Goal: Communication & Community: Answer question/provide support

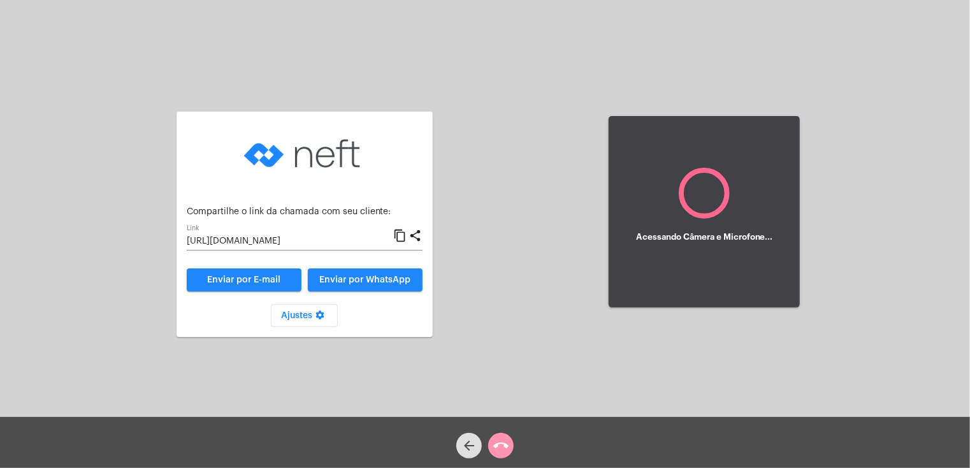
type input "[URL][DOMAIN_NAME]"
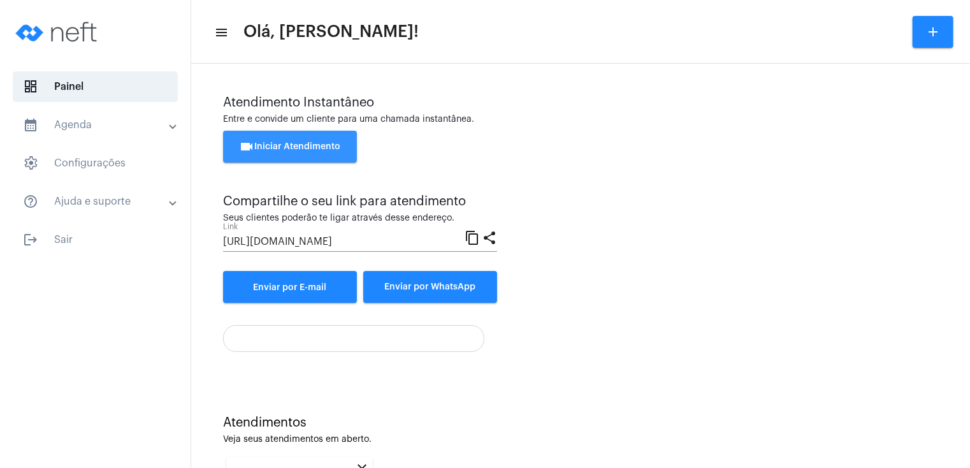
click at [310, 152] on button "videocam Iniciar Atendimento" at bounding box center [290, 147] width 134 height 32
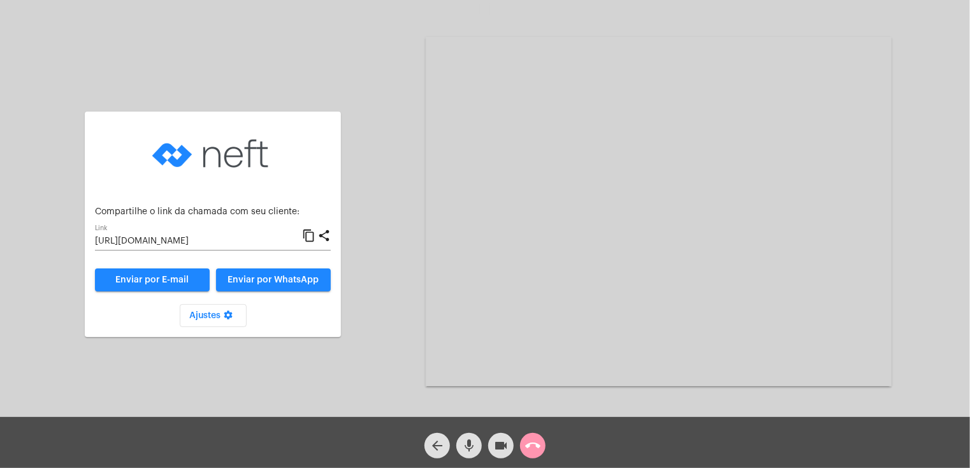
click at [258, 281] on span "Enviar por WhatsApp" at bounding box center [273, 279] width 91 height 9
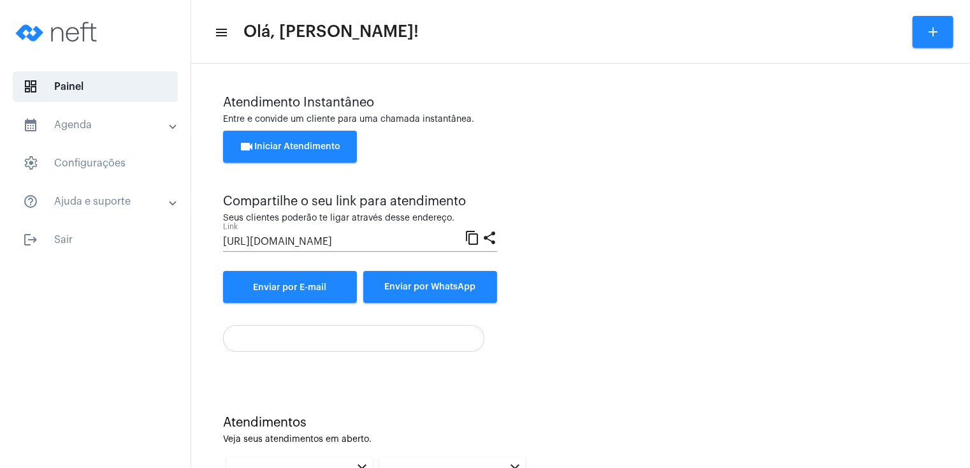
scroll to position [173, 0]
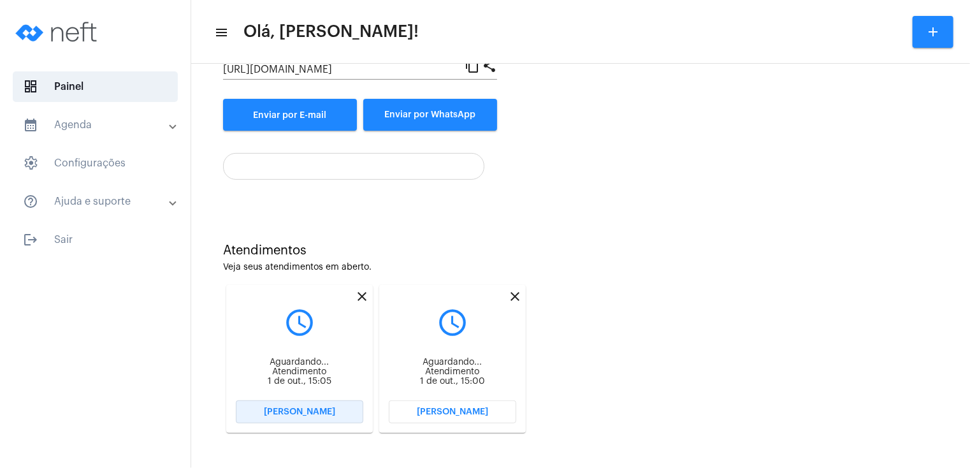
click at [326, 407] on span "[PERSON_NAME]" at bounding box center [299, 411] width 71 height 9
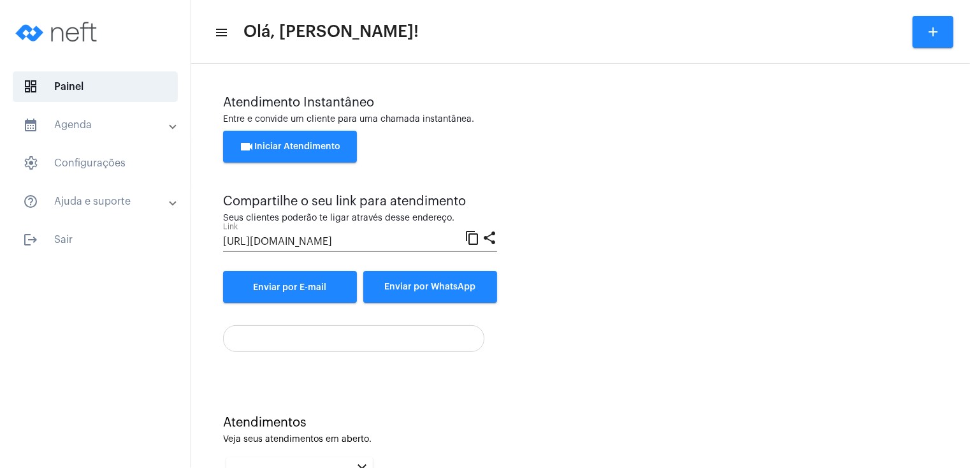
scroll to position [173, 0]
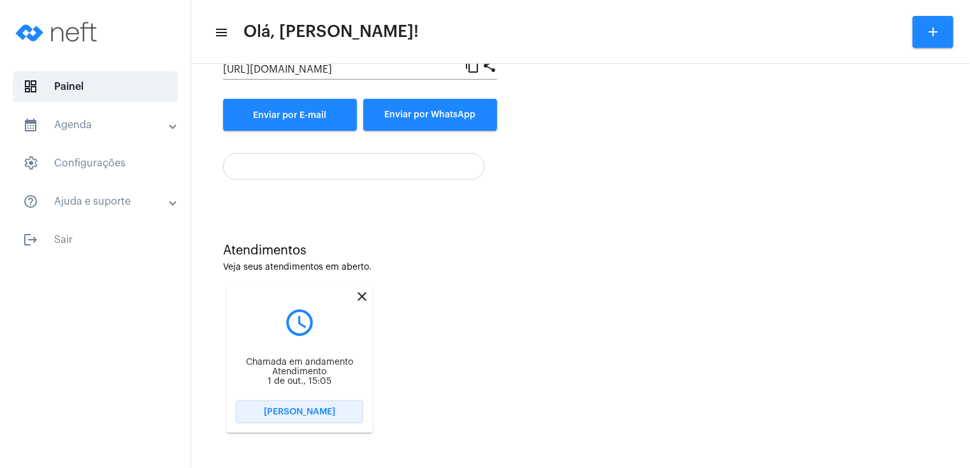
click at [298, 410] on span "[PERSON_NAME]" at bounding box center [299, 411] width 71 height 9
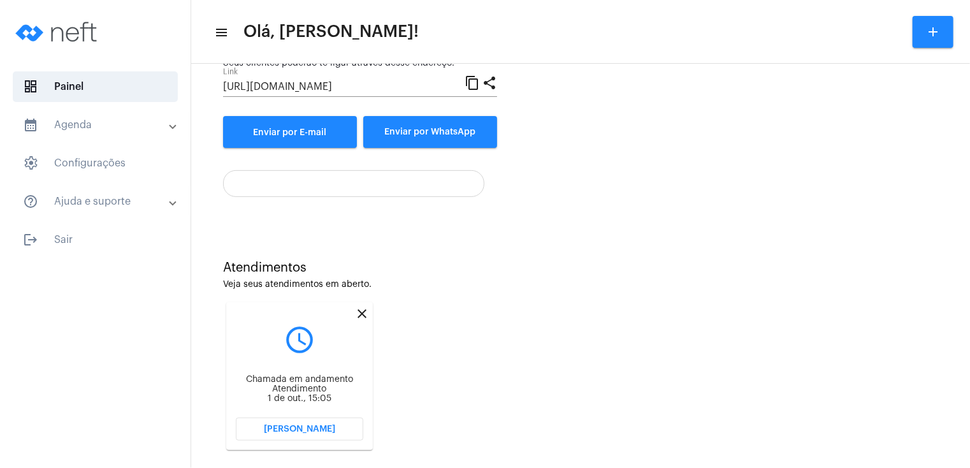
scroll to position [173, 0]
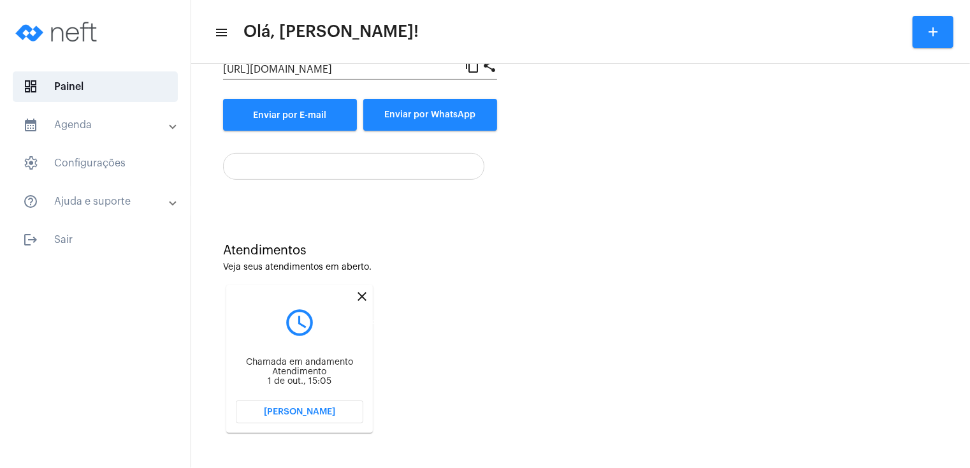
click at [361, 296] on mat-icon "close" at bounding box center [361, 296] width 15 height 15
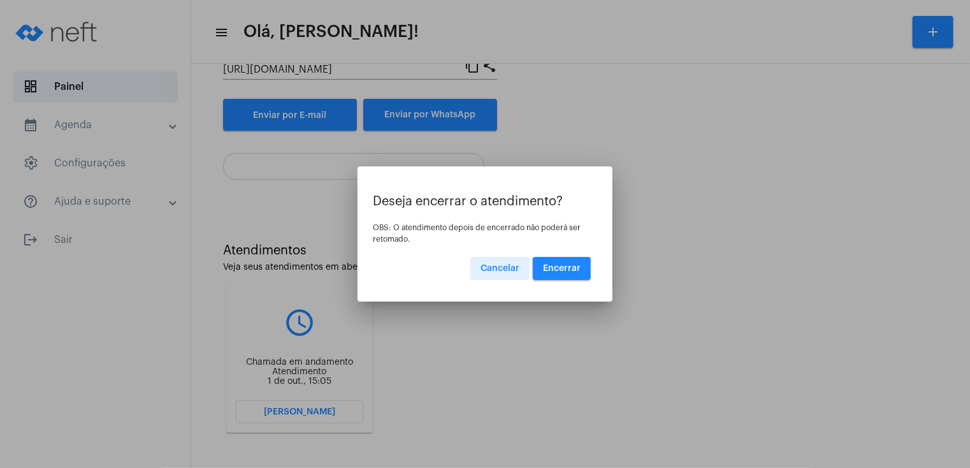
click at [553, 267] on span "Encerrar" at bounding box center [562, 268] width 38 height 9
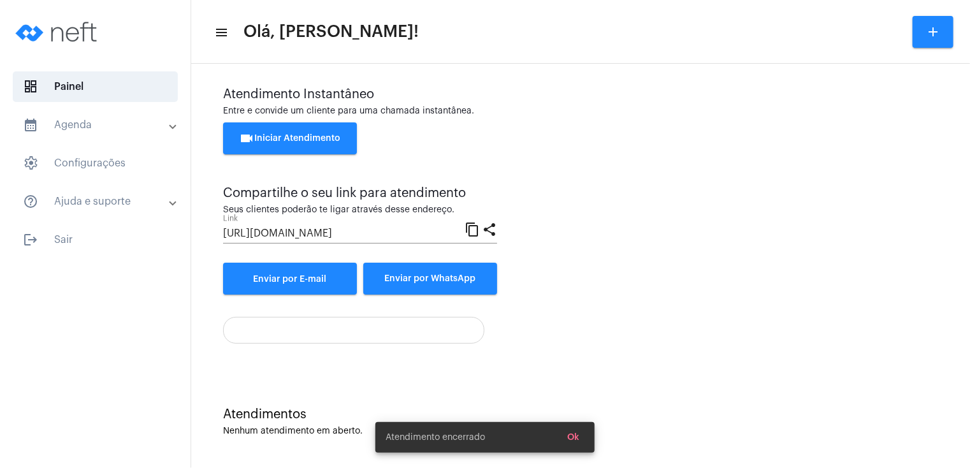
scroll to position [8, 0]
click at [316, 131] on button "videocam Iniciar Atendimento" at bounding box center [290, 138] width 134 height 32
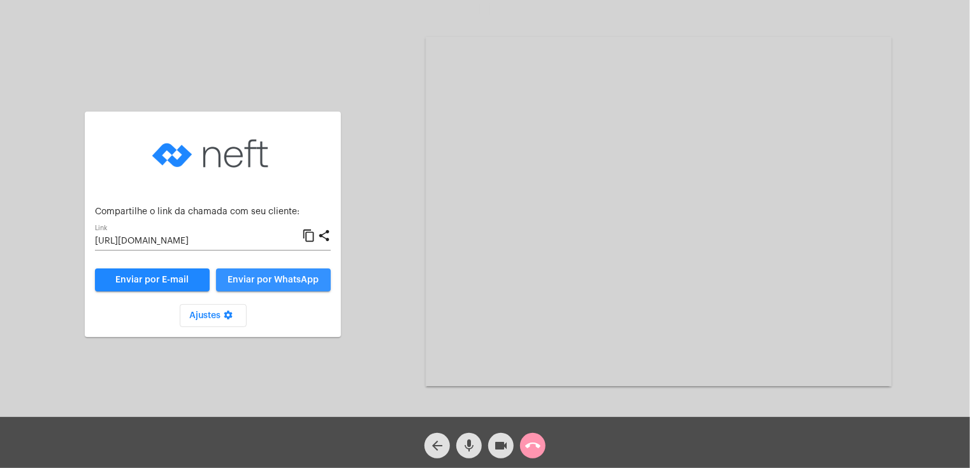
click at [298, 281] on span "Enviar por WhatsApp" at bounding box center [273, 279] width 91 height 9
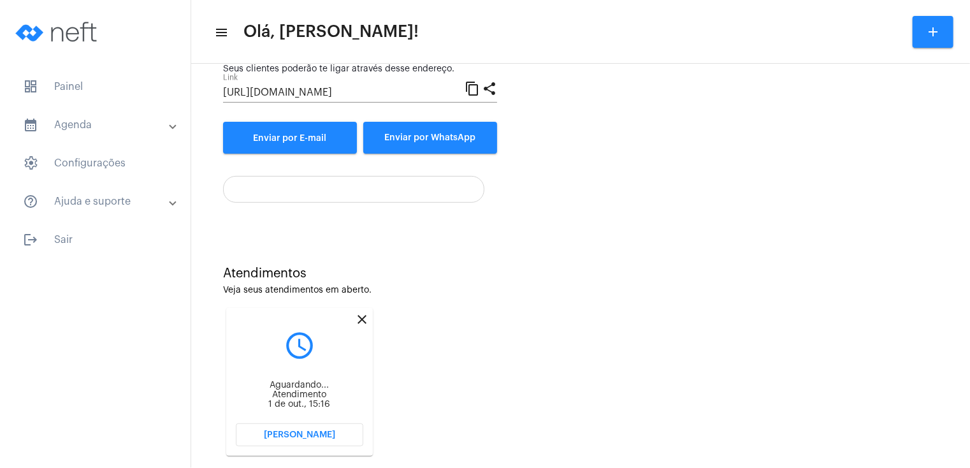
scroll to position [173, 0]
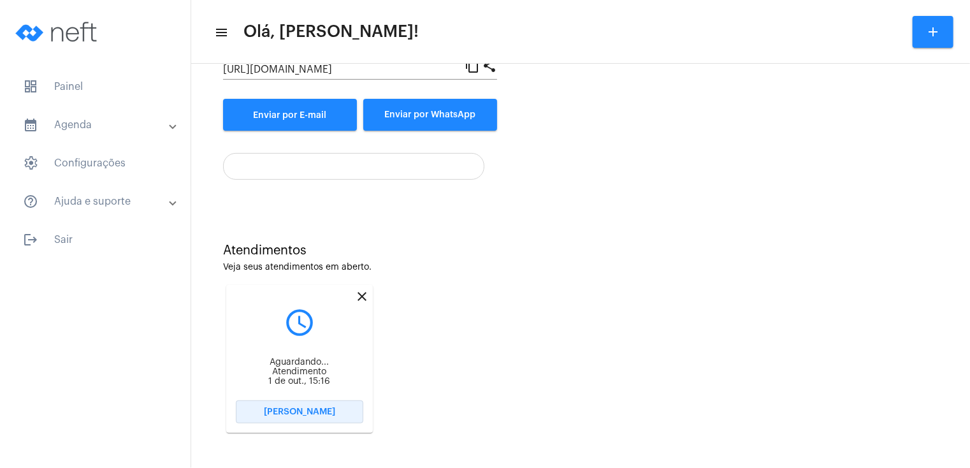
click at [304, 407] on span "[PERSON_NAME]" at bounding box center [299, 411] width 71 height 9
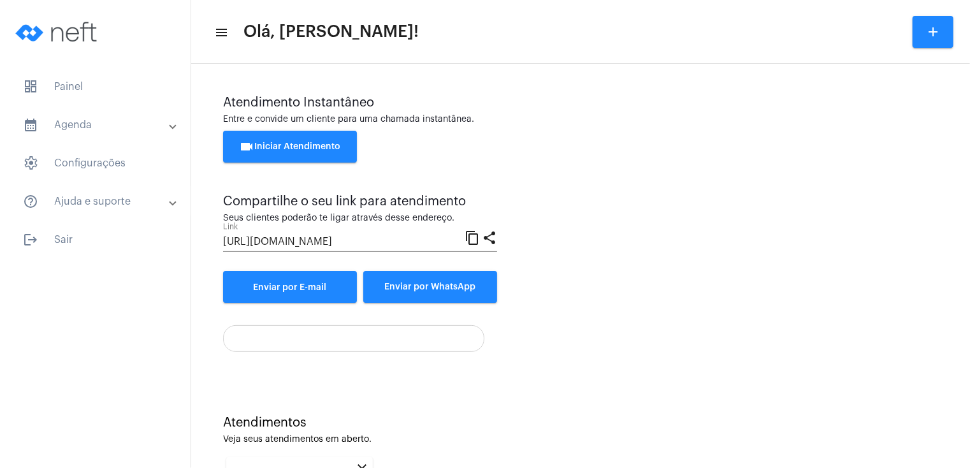
scroll to position [173, 0]
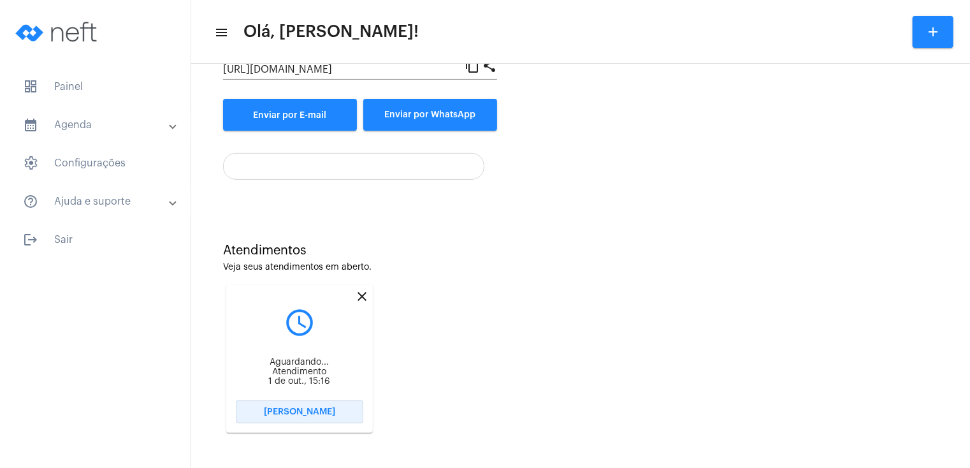
click at [321, 407] on span "[PERSON_NAME]" at bounding box center [299, 411] width 71 height 9
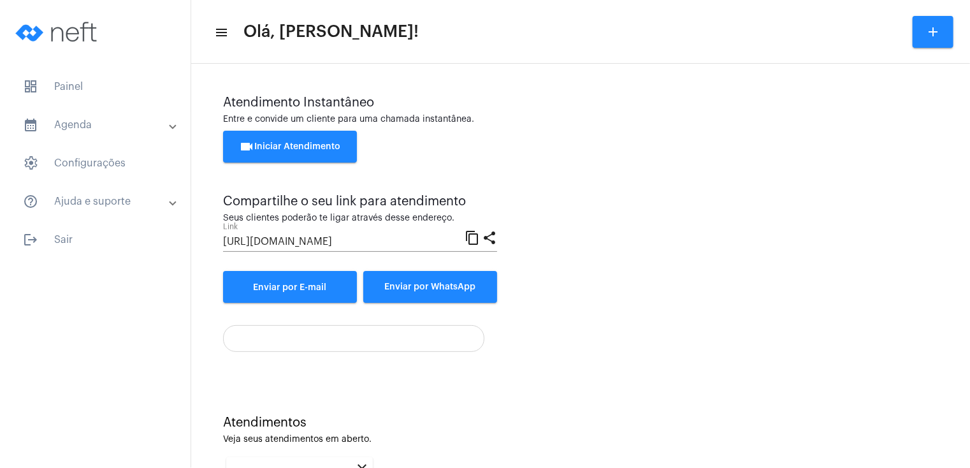
scroll to position [173, 0]
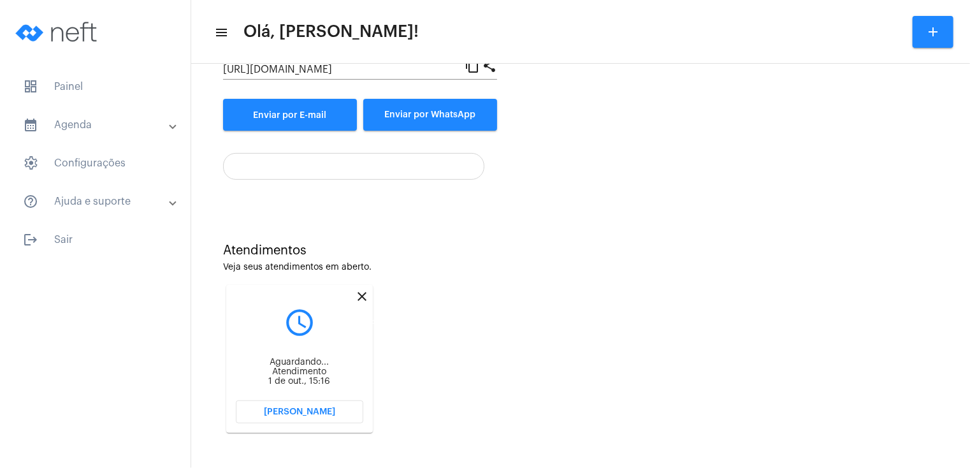
click at [362, 296] on mat-icon "close" at bounding box center [361, 296] width 15 height 15
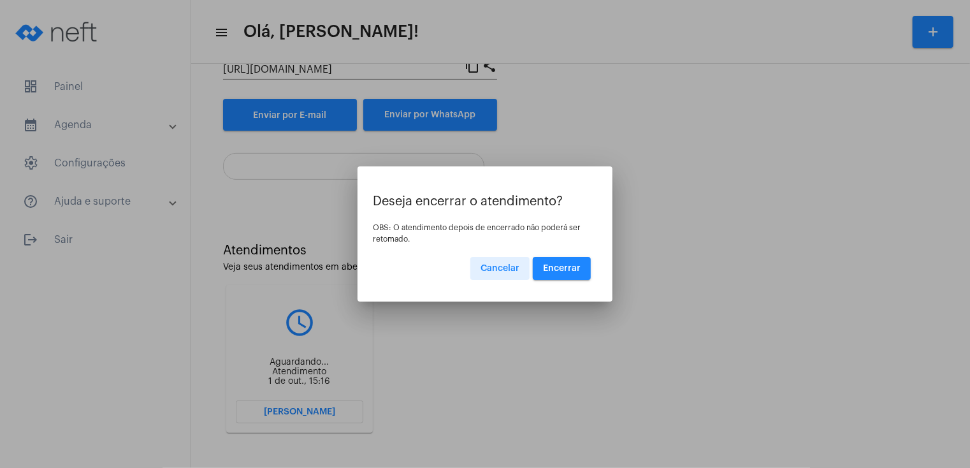
click at [551, 273] on button "Encerrar" at bounding box center [562, 268] width 58 height 23
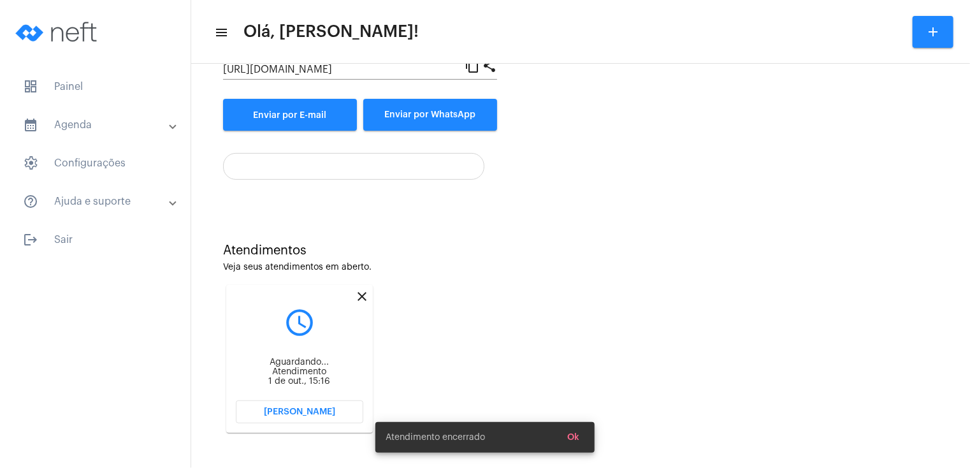
scroll to position [8, 0]
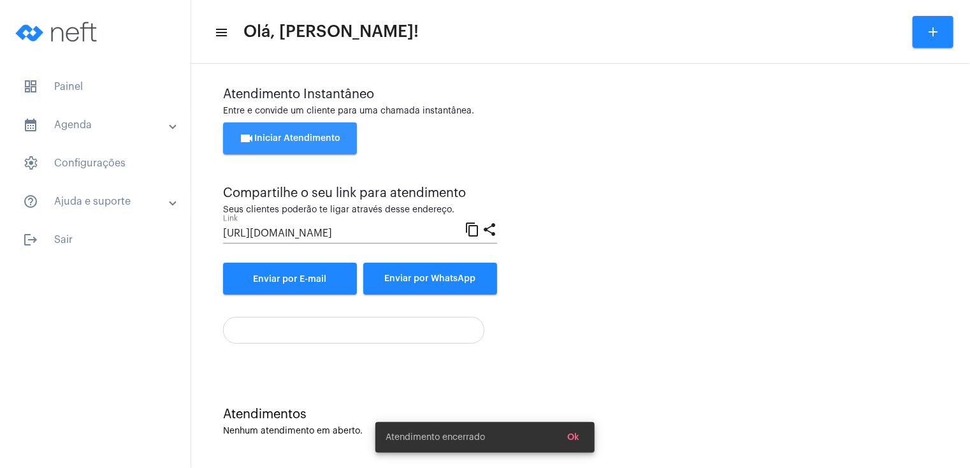
click at [342, 141] on button "videocam Iniciar Atendimento" at bounding box center [290, 138] width 134 height 32
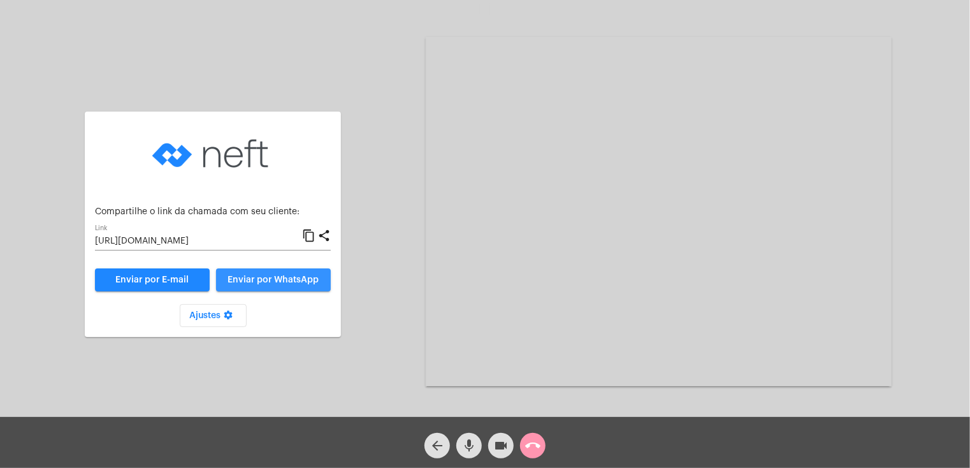
click at [271, 285] on button "Enviar por WhatsApp" at bounding box center [273, 279] width 115 height 23
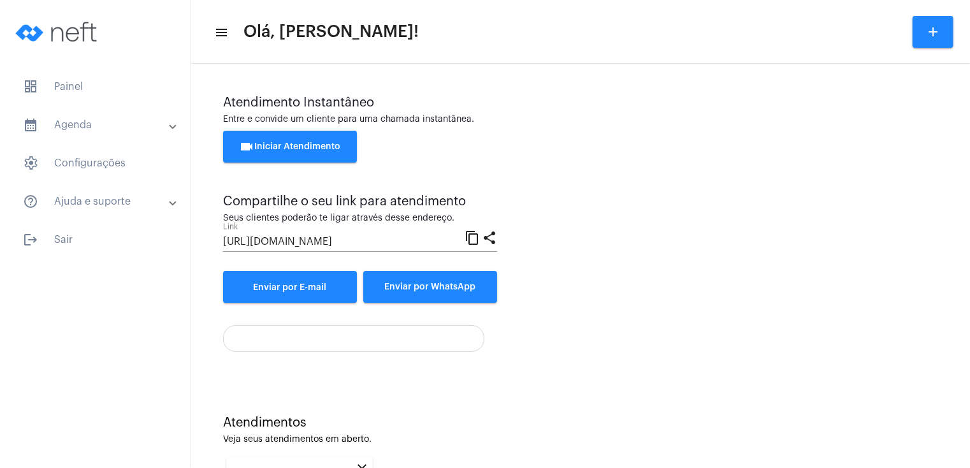
scroll to position [173, 0]
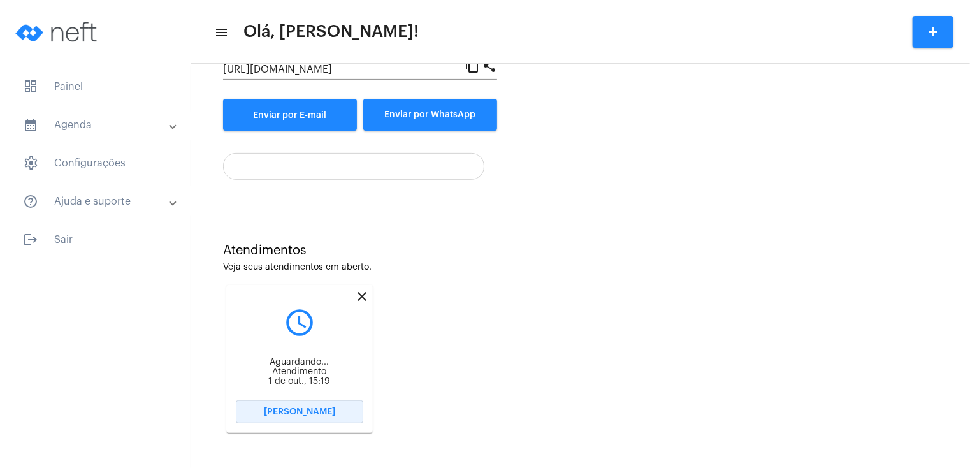
click at [278, 409] on span "[PERSON_NAME]" at bounding box center [299, 411] width 71 height 9
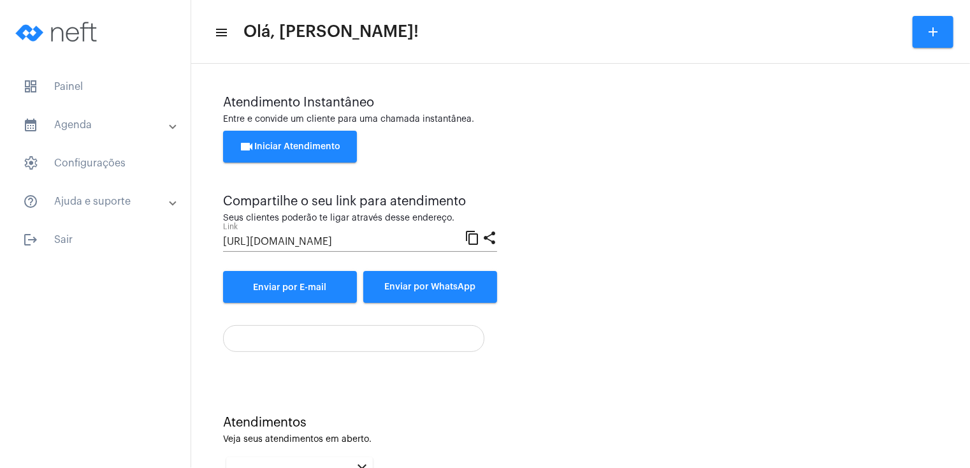
scroll to position [173, 0]
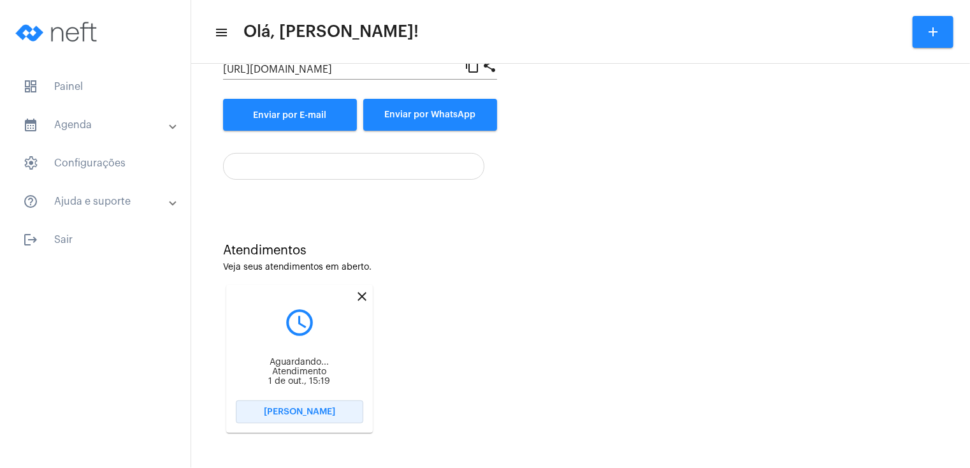
click at [280, 411] on span "[PERSON_NAME]" at bounding box center [299, 411] width 71 height 9
